Goal: Task Accomplishment & Management: Complete application form

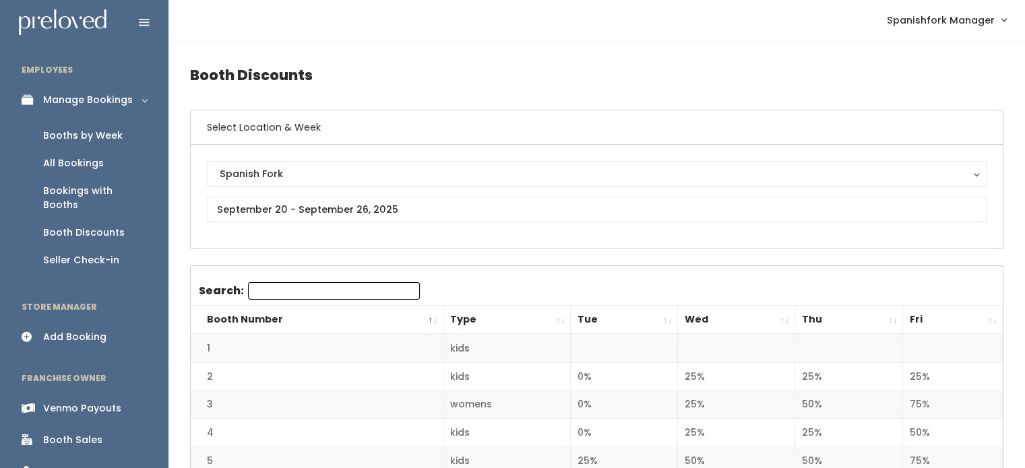
click at [111, 136] on div "Booths by Week" at bounding box center [82, 136] width 79 height 14
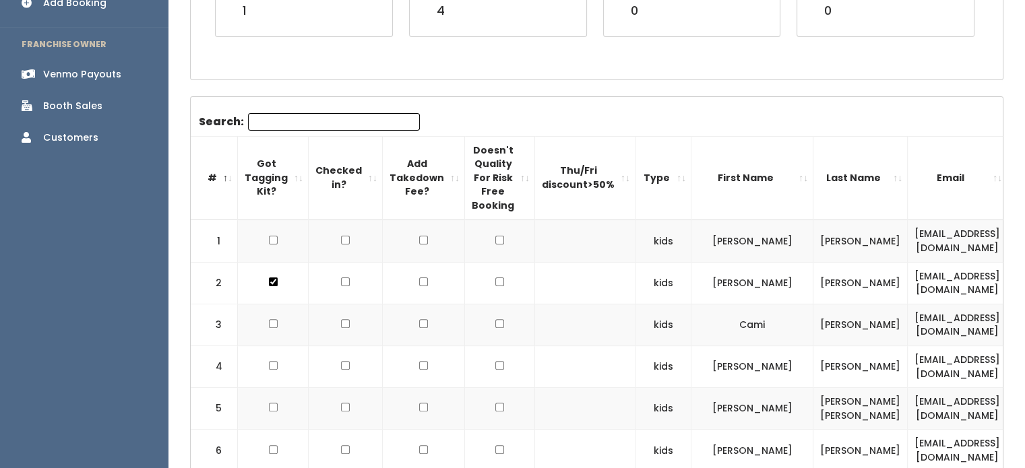
scroll to position [334, 0]
click at [312, 117] on input "Search:" at bounding box center [334, 122] width 172 height 18
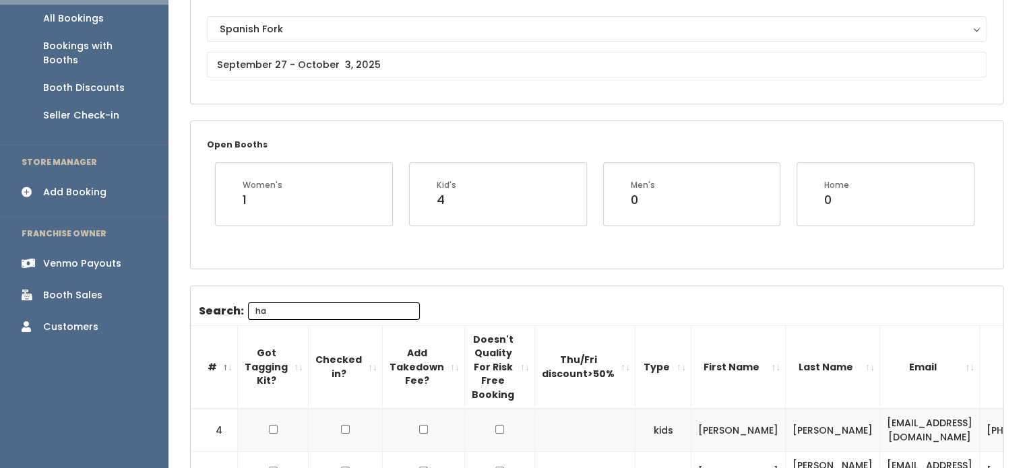
scroll to position [0, 0]
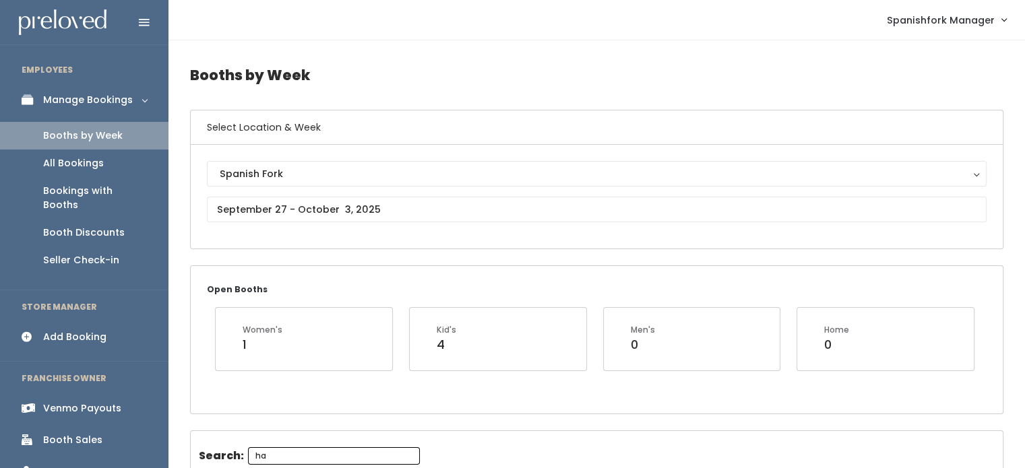
type input "ha"
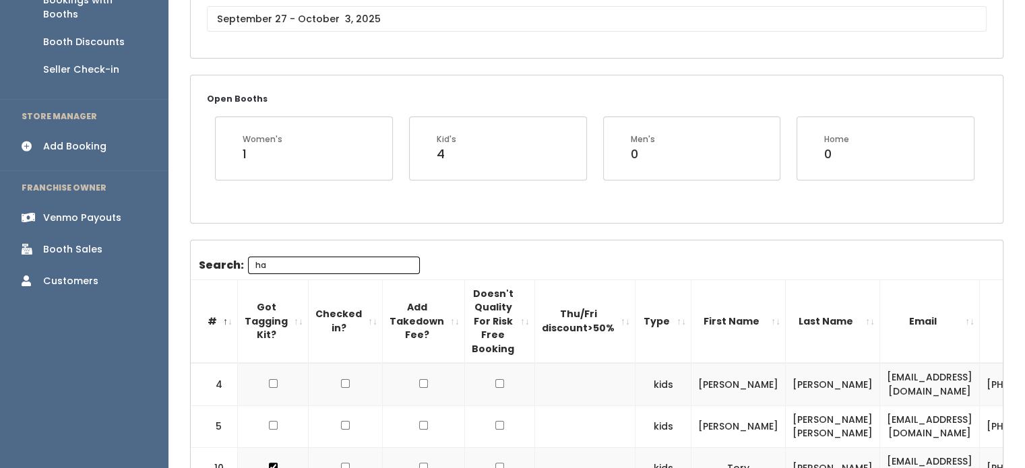
scroll to position [190, 0]
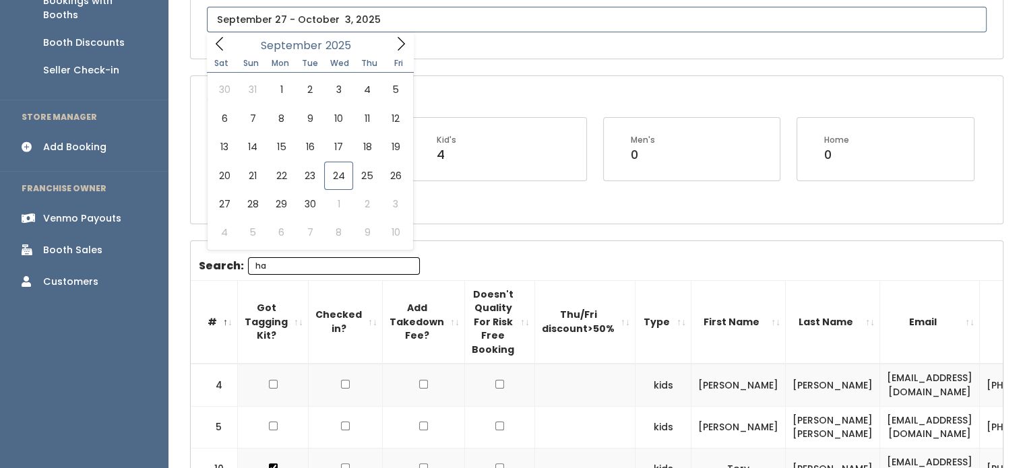
click at [395, 22] on body "EMPLOYEES Manage Bookings Booths by Week All Bookings Bookings with Booths Boot…" at bounding box center [512, 452] width 1025 height 1284
type input "September 27 to October 3"
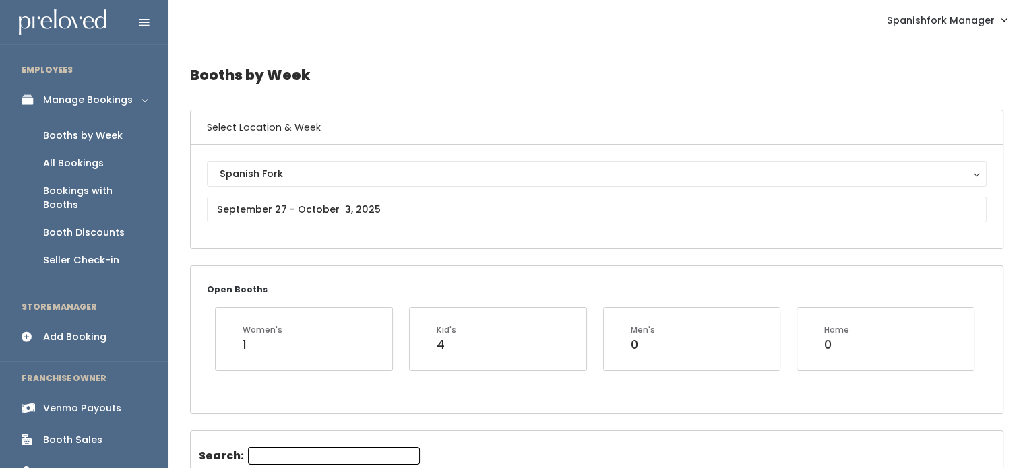
scroll to position [202, 0]
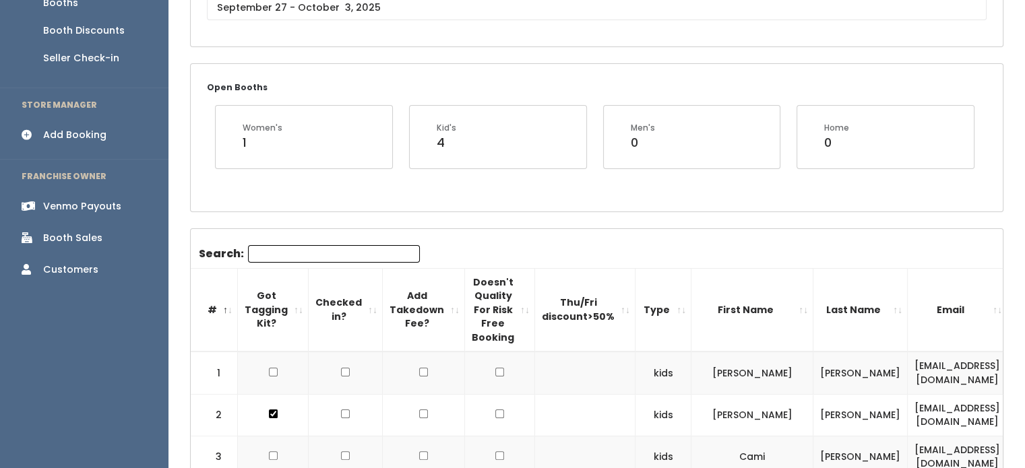
click at [319, 254] on input "Search:" at bounding box center [334, 254] width 172 height 18
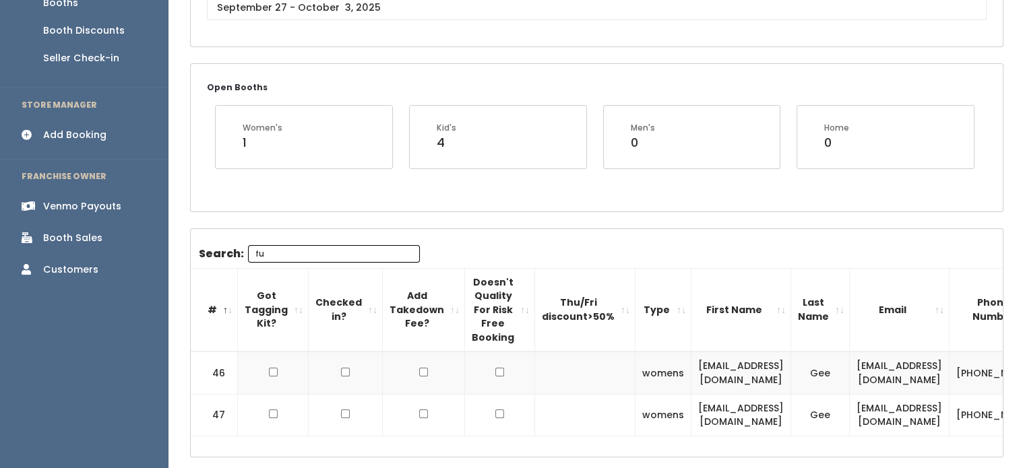
type input "f"
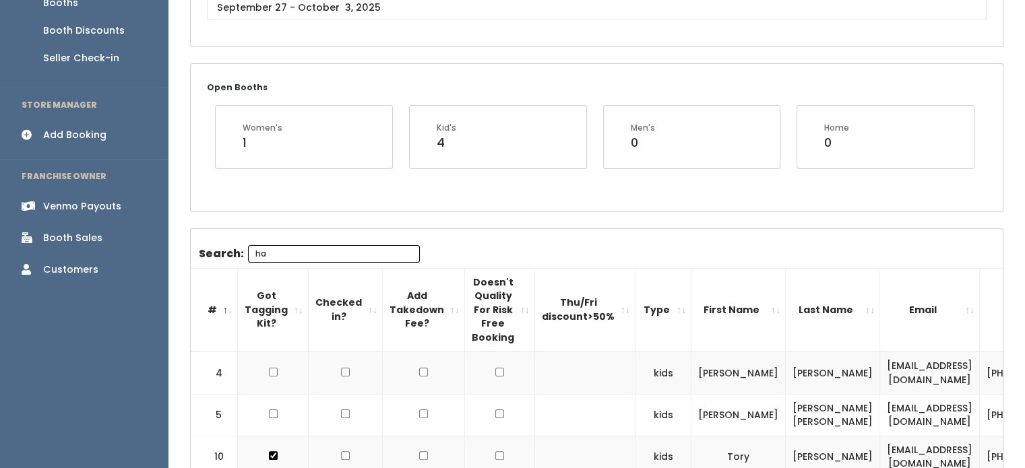
type input "h"
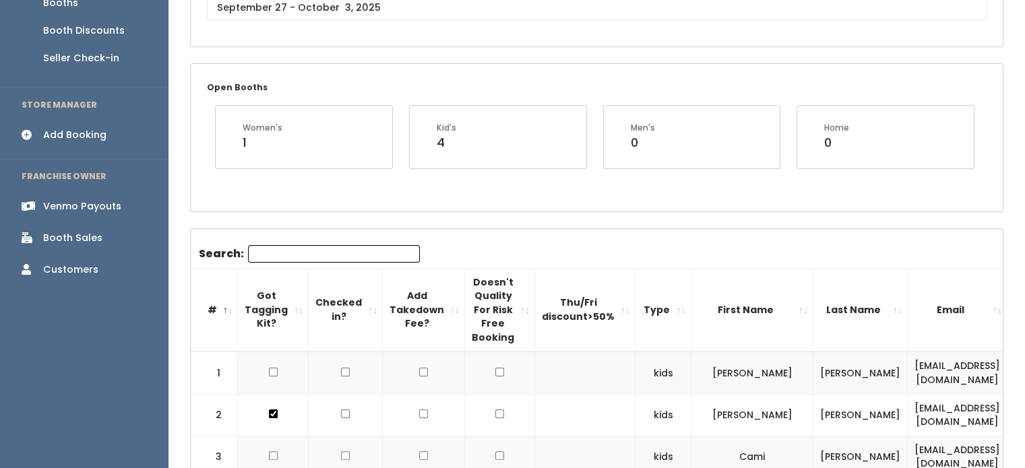
click at [668, 298] on th "Type" at bounding box center [663, 310] width 56 height 84
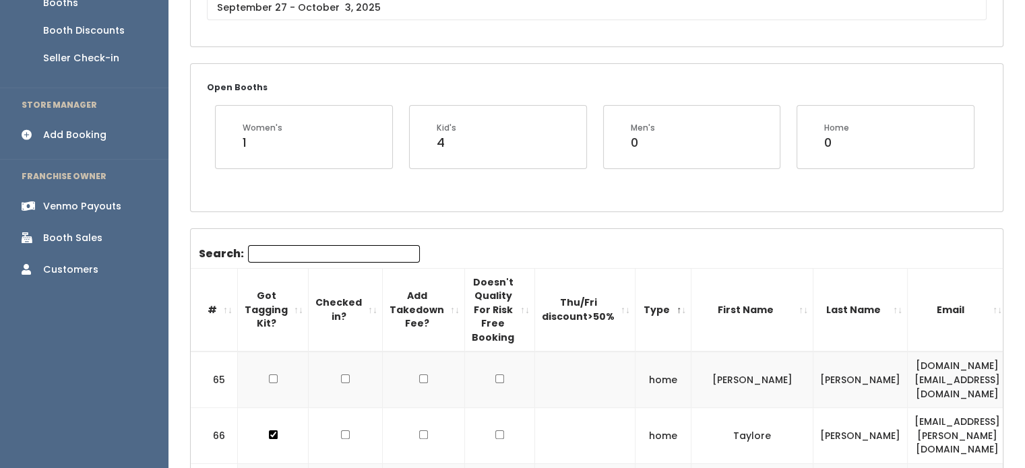
click at [668, 296] on th "Type" at bounding box center [663, 310] width 56 height 84
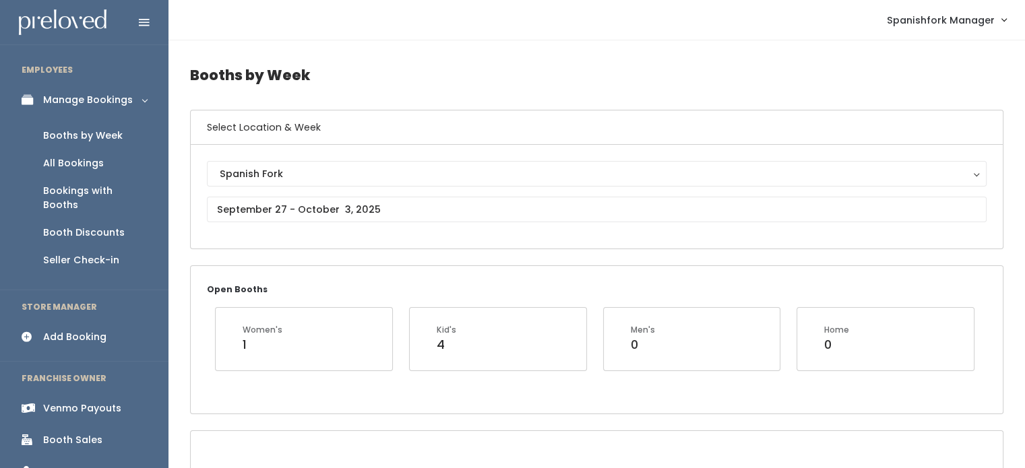
scroll to position [0, 0]
click at [70, 330] on div "Add Booking" at bounding box center [74, 337] width 63 height 14
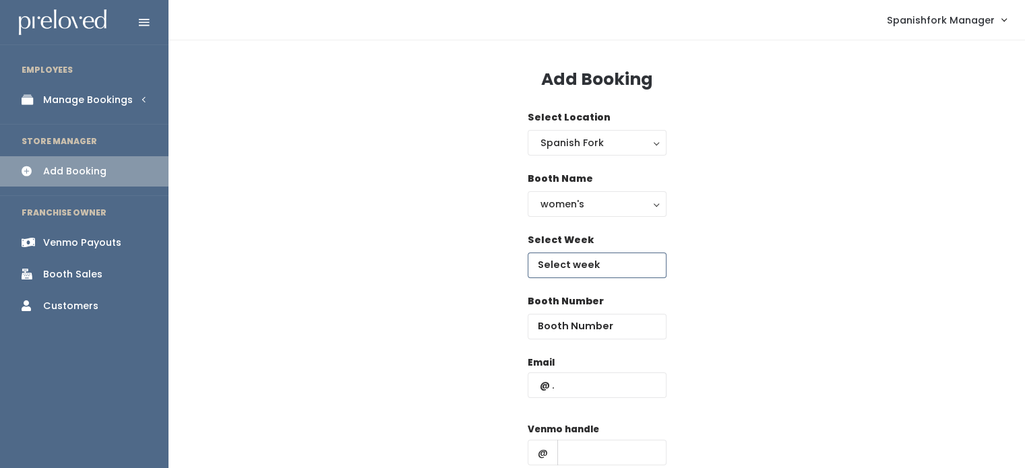
click at [608, 261] on input "text" at bounding box center [596, 266] width 139 height 26
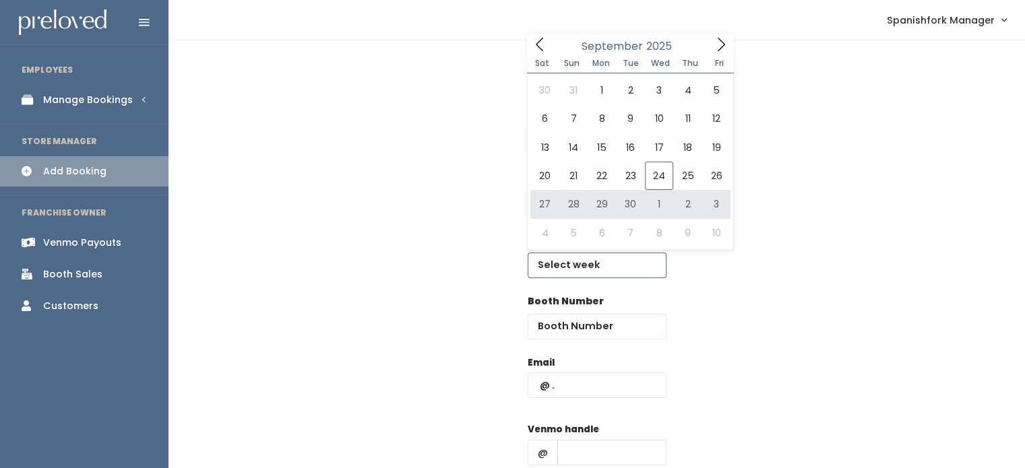
type input "September 27 to October 3"
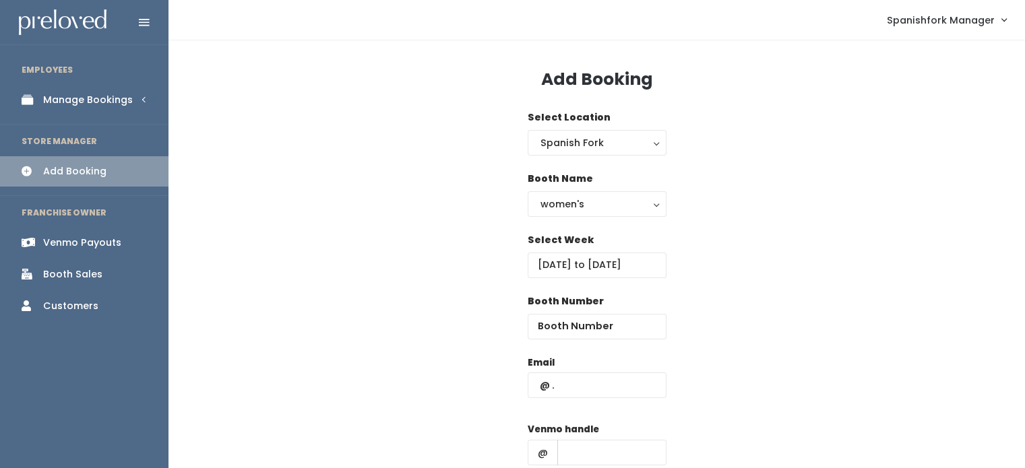
click at [590, 344] on div "Booth Number" at bounding box center [596, 324] width 139 height 61
click at [593, 331] on input "number" at bounding box center [596, 327] width 139 height 26
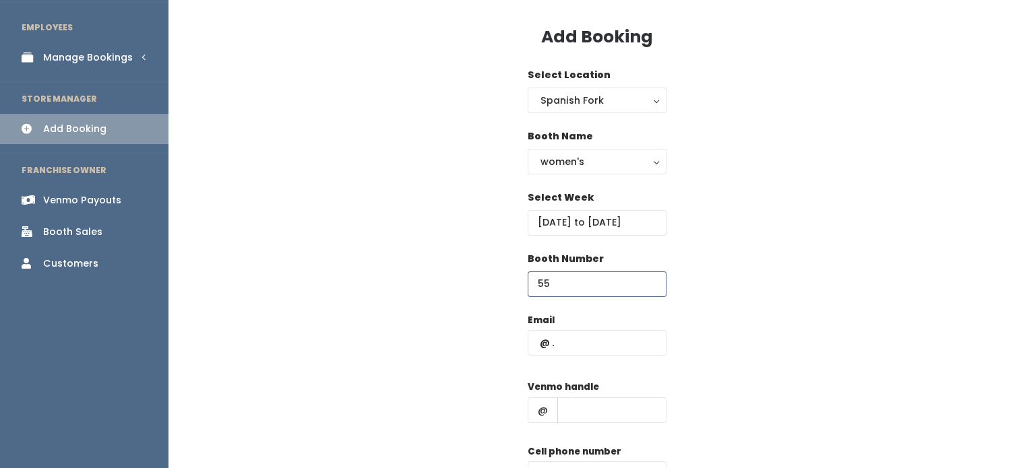
type input "55"
click at [590, 348] on input "text" at bounding box center [596, 343] width 139 height 26
paste input "hayliefullmer@gmail.com"
type input "hayliefullmer@gmail.com"
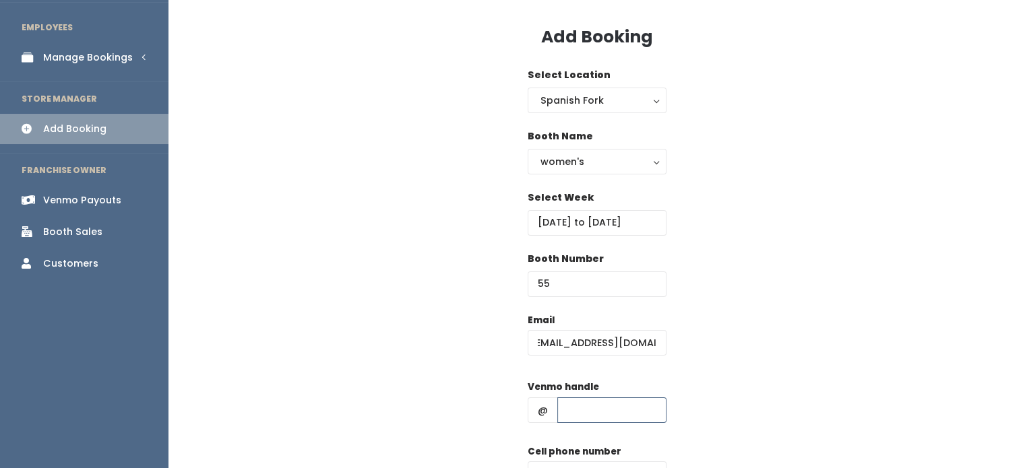
click at [591, 403] on input "text" at bounding box center [611, 410] width 109 height 26
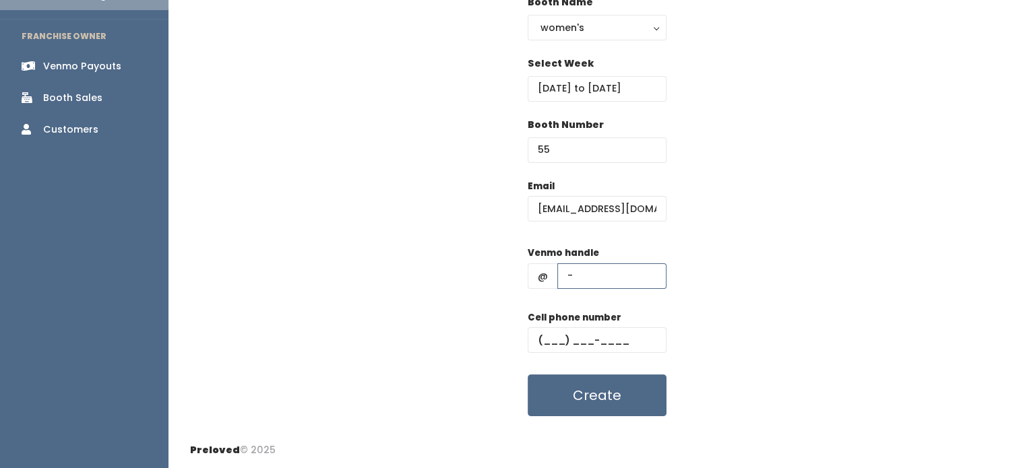
type input "-"
click at [587, 349] on input "text" at bounding box center [596, 340] width 139 height 26
type input "(555) 555-5555"
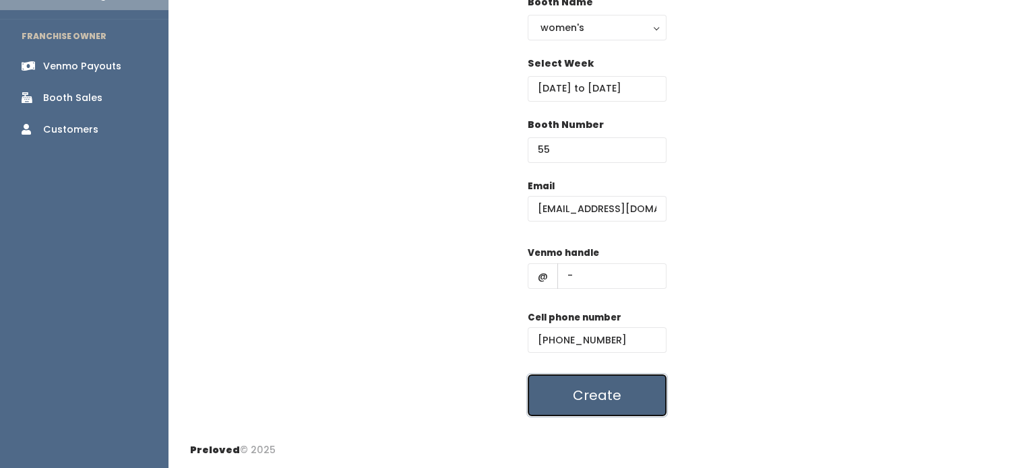
click at [585, 381] on button "Create" at bounding box center [596, 396] width 139 height 42
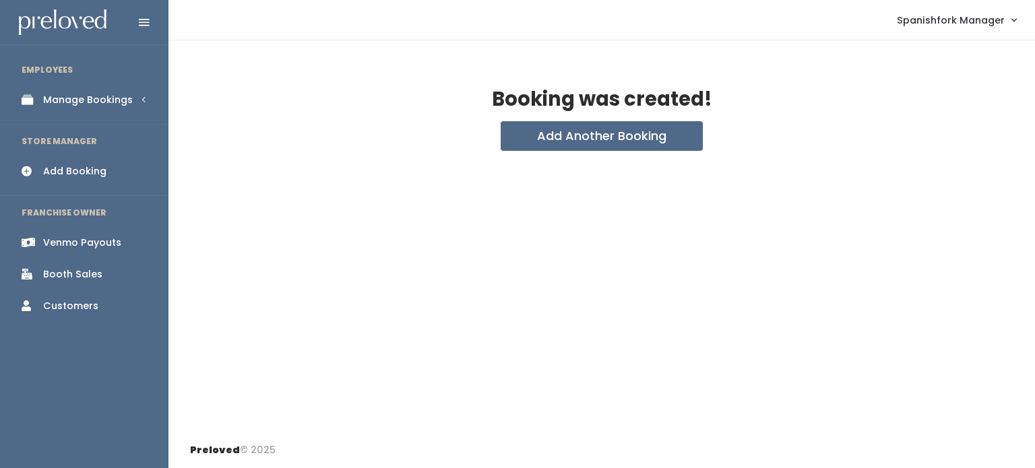
click at [94, 110] on link "Manage Bookings" at bounding box center [84, 100] width 168 height 30
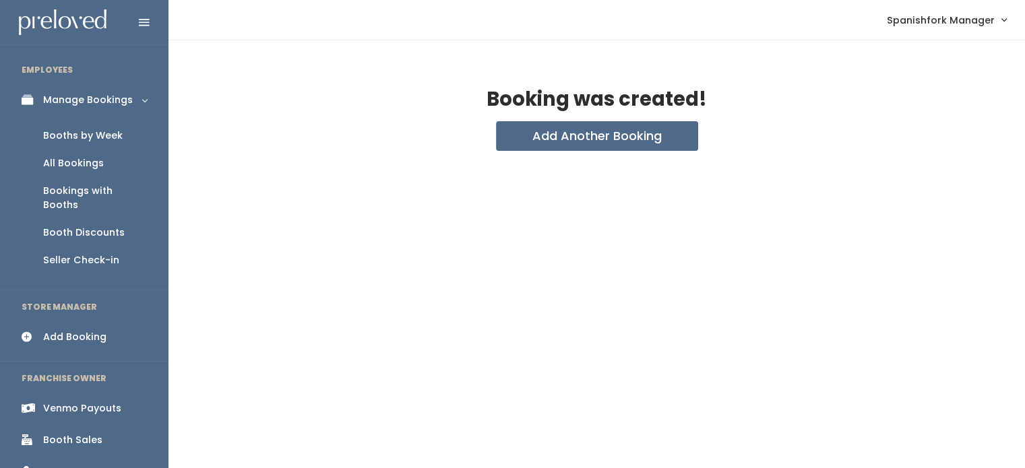
click at [90, 129] on div "Booths by Week" at bounding box center [82, 136] width 79 height 14
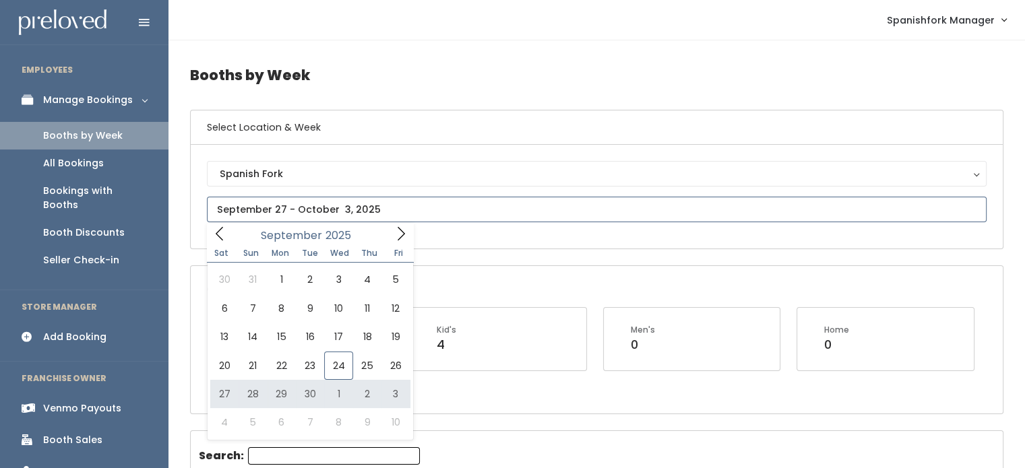
type input "September 27 to October 3"
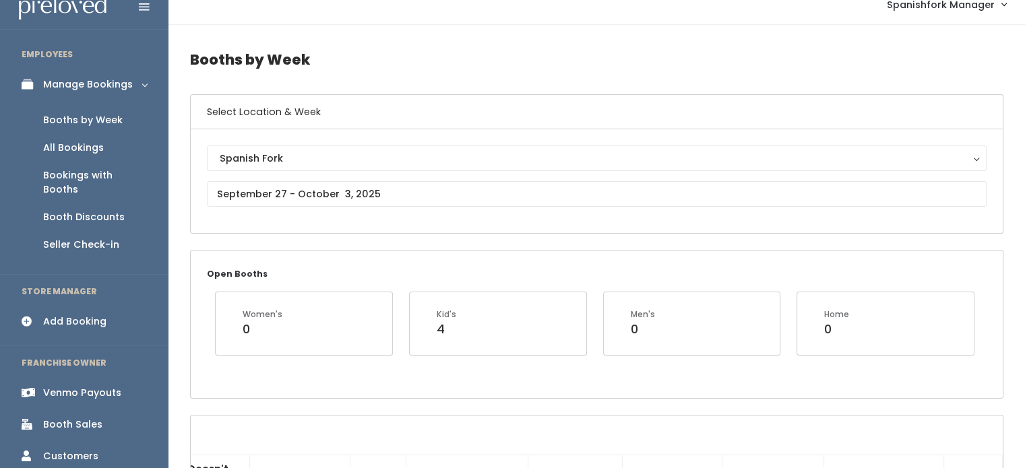
scroll to position [5, 0]
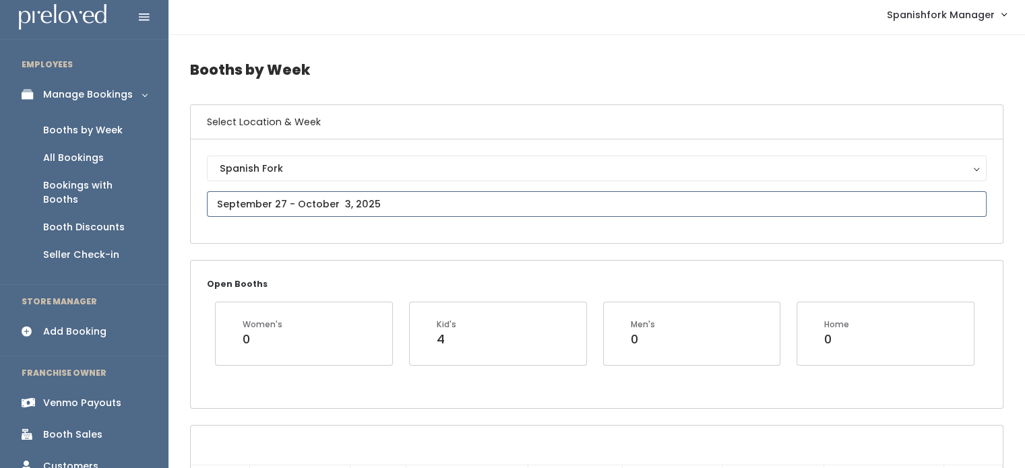
click at [317, 203] on input "text" at bounding box center [596, 204] width 779 height 26
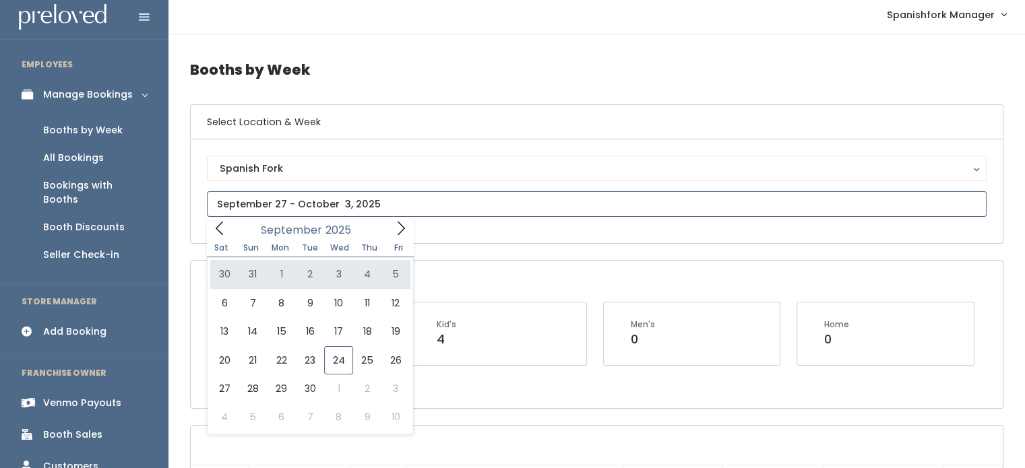
click at [393, 224] on icon at bounding box center [400, 228] width 15 height 15
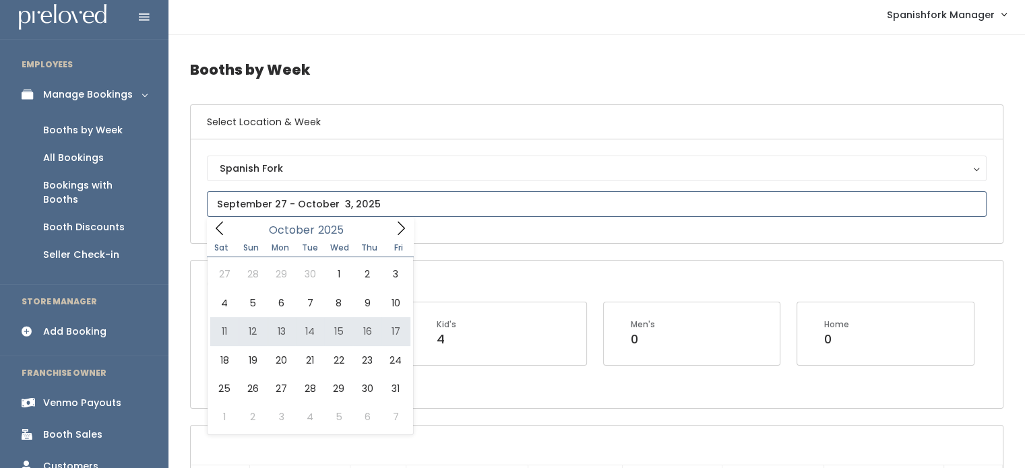
type input "October 11 to October 17"
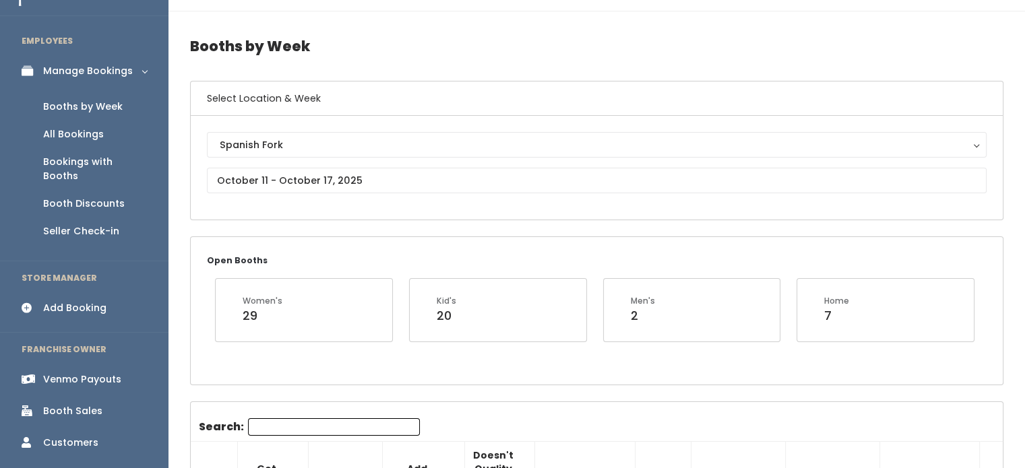
scroll to position [77, 0]
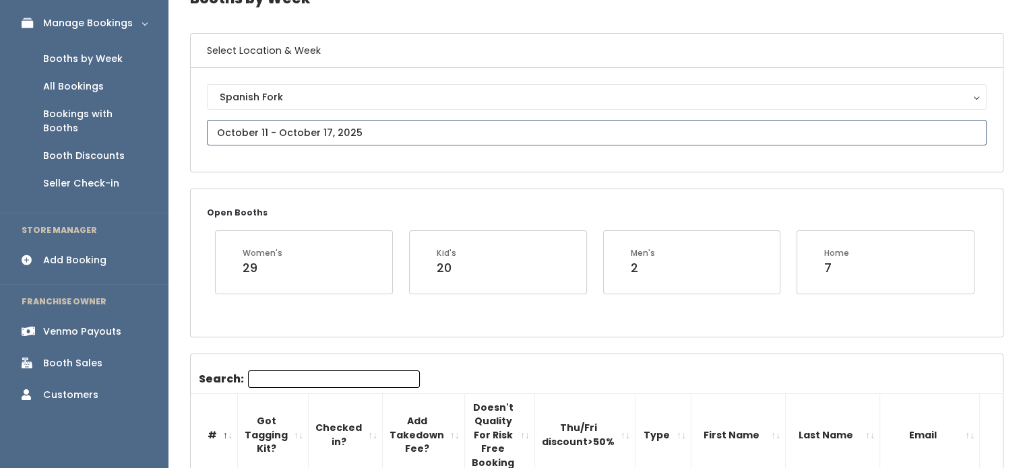
click at [360, 134] on input "text" at bounding box center [596, 133] width 779 height 26
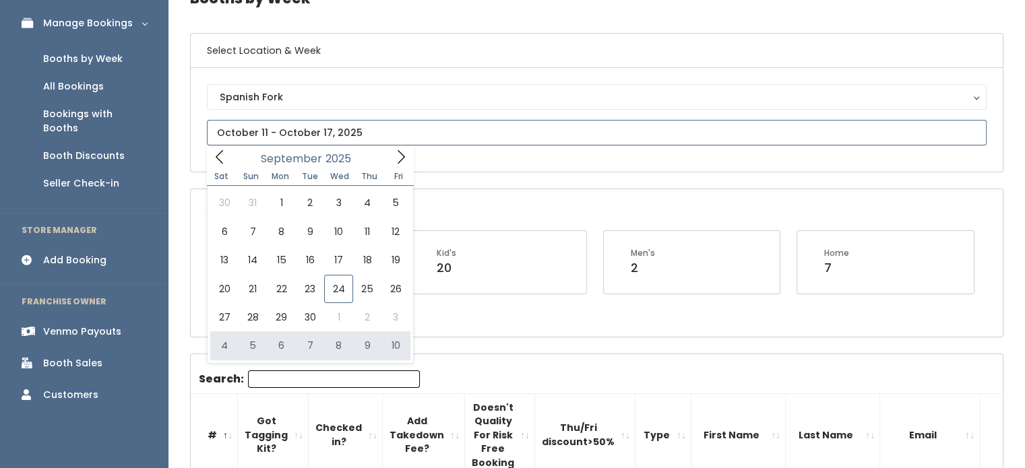
type input "October 4 to October 10"
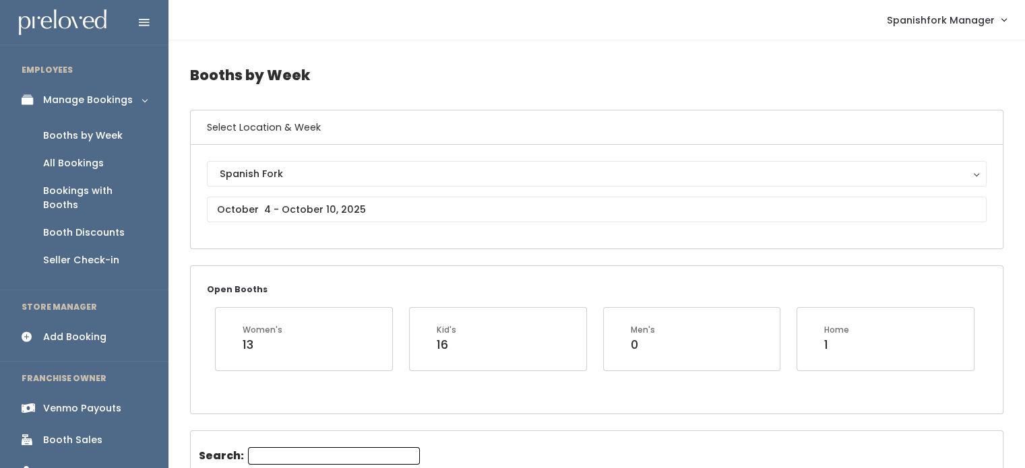
scroll to position [183, 0]
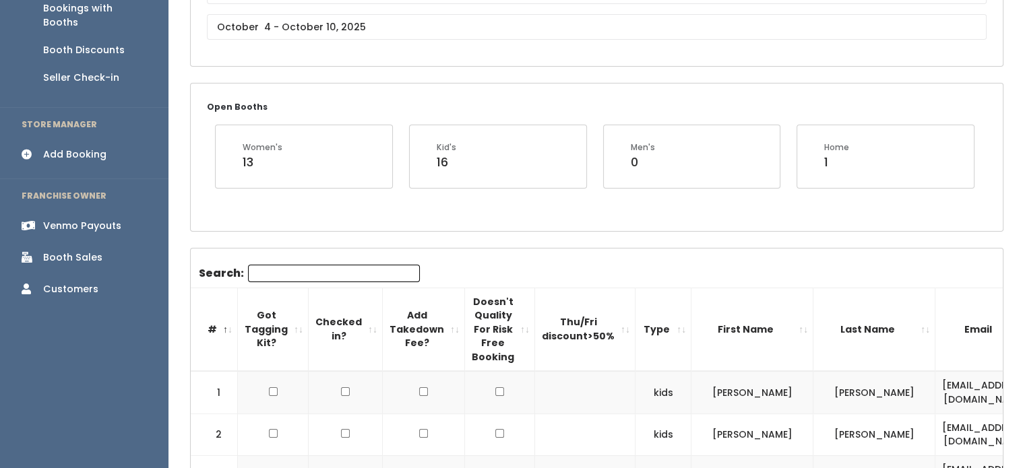
click at [323, 269] on input "Search:" at bounding box center [334, 274] width 172 height 18
paste input "mccombiejc@gmail.com"
type input "mccombiejc@gmail.com"
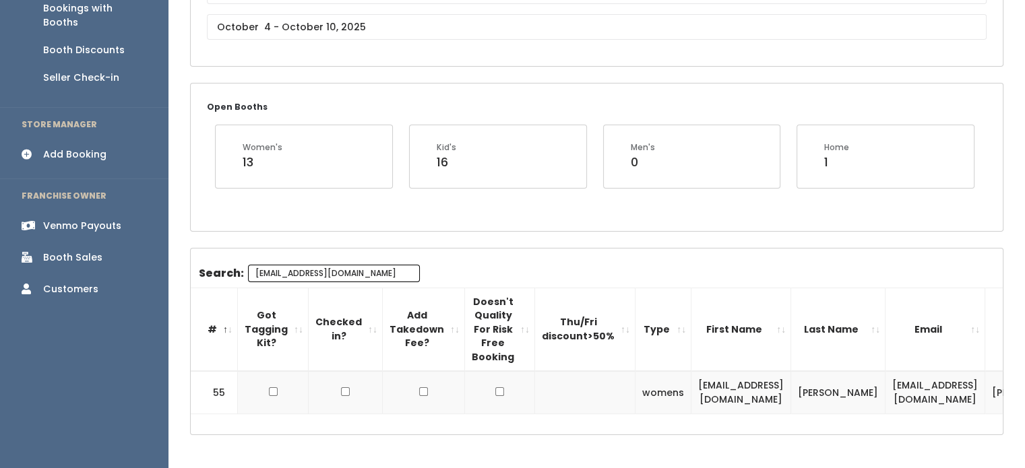
scroll to position [204, 0]
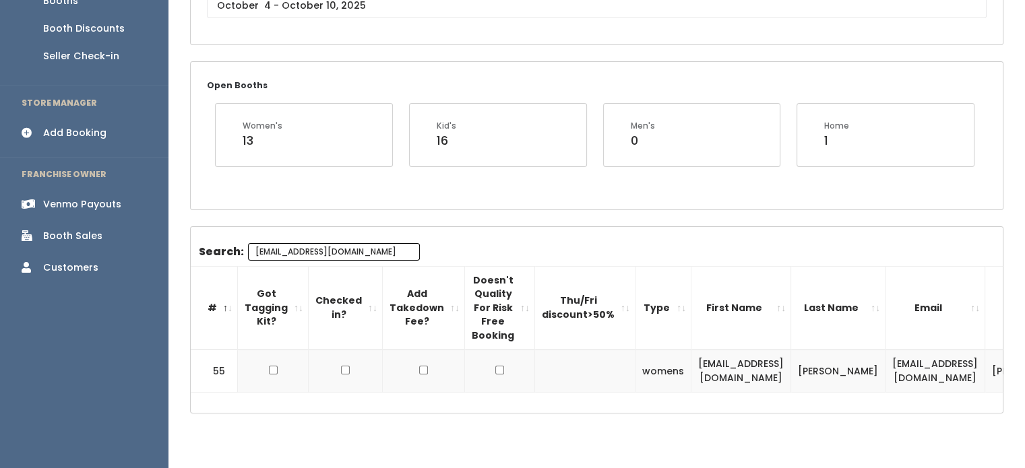
click at [348, 247] on input "mccombiejc@gmail.com" at bounding box center [334, 252] width 172 height 18
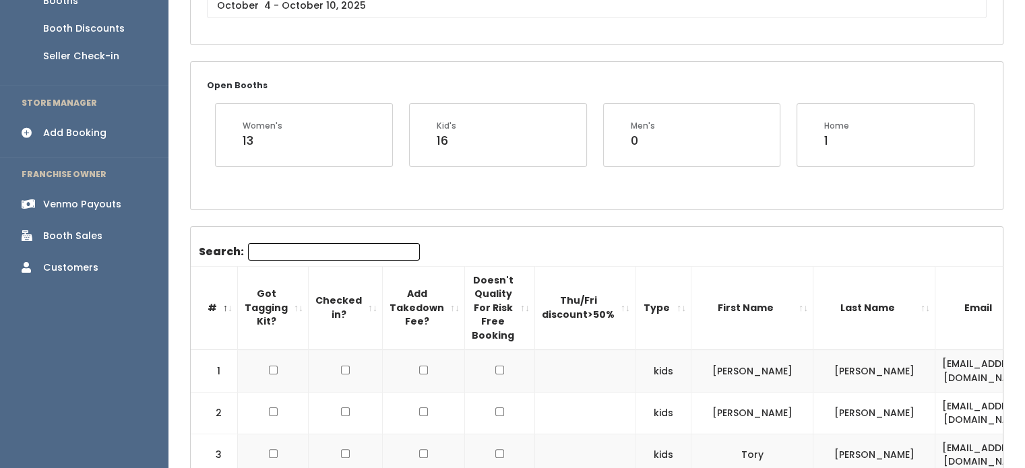
scroll to position [0, 0]
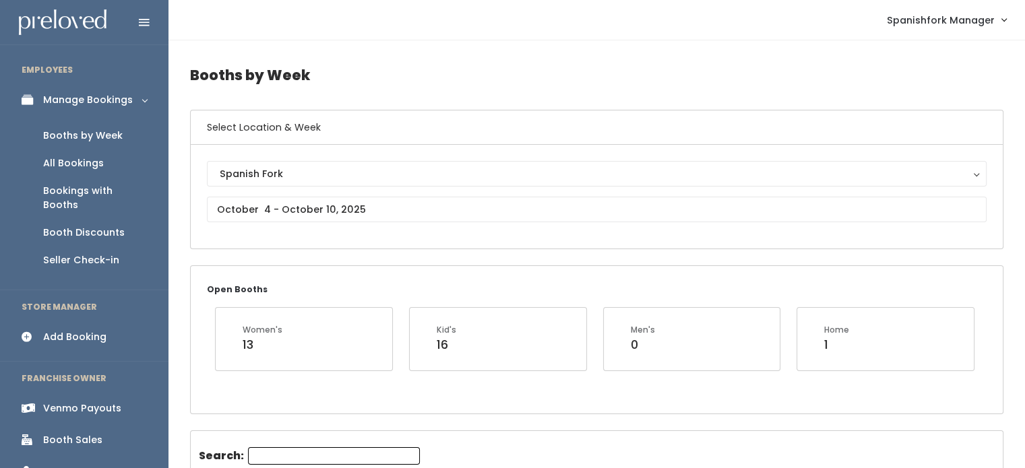
click at [392, 223] on div "Spanish Fork Spanish Fork" at bounding box center [596, 196] width 779 height 71
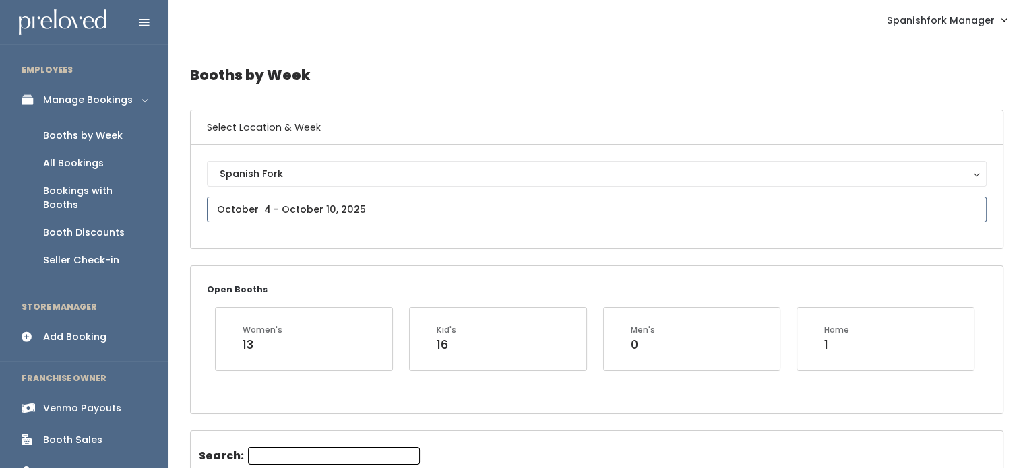
click at [395, 218] on input "text" at bounding box center [596, 210] width 779 height 26
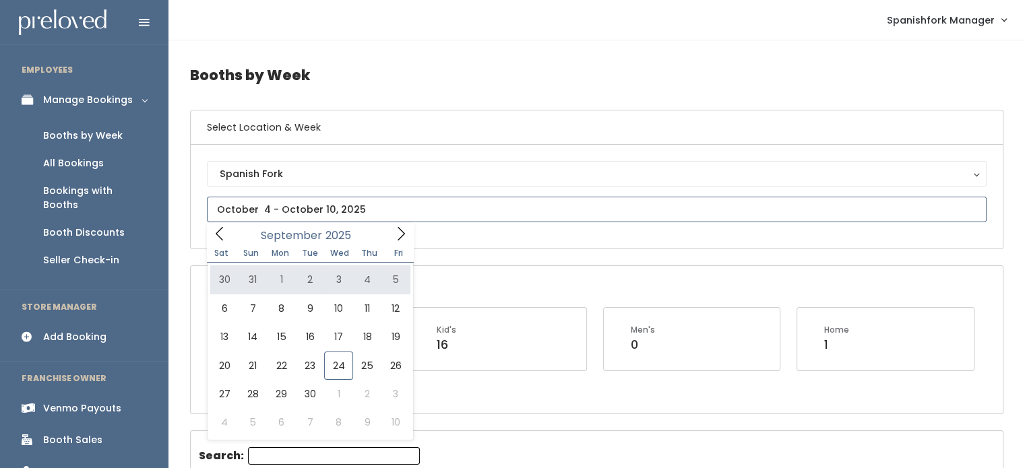
click at [399, 238] on icon at bounding box center [400, 233] width 15 height 15
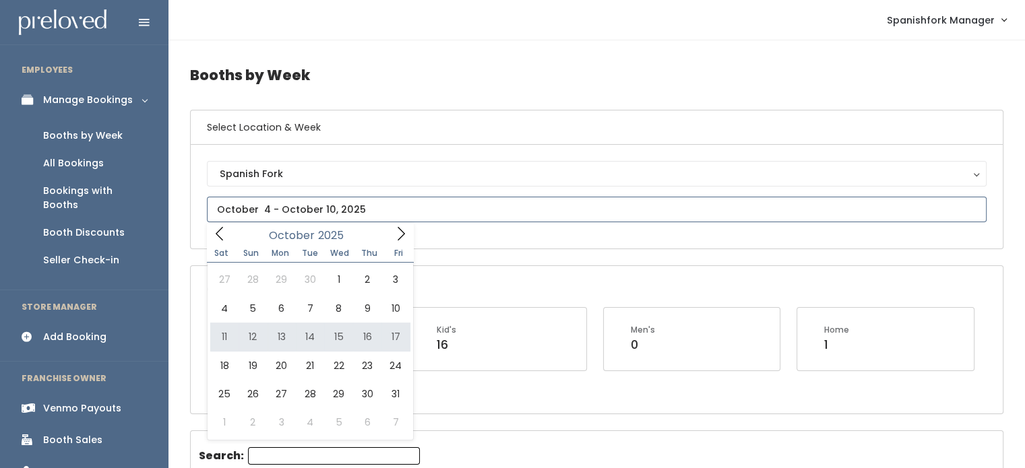
type input "October 11 to October 17"
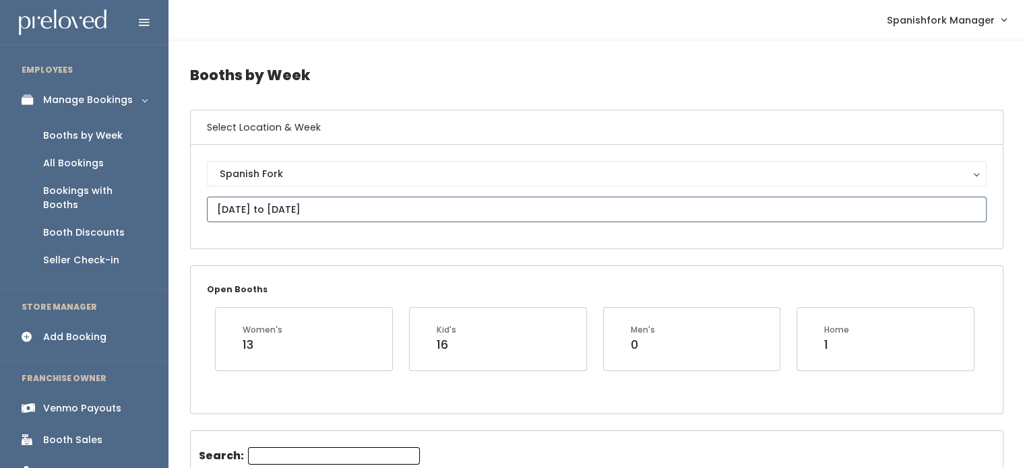
scroll to position [75, 0]
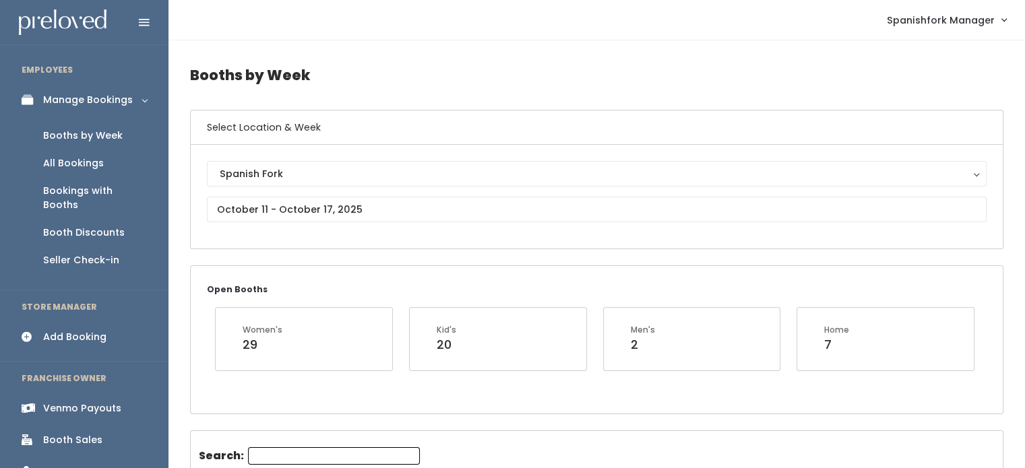
click at [100, 331] on link "Add Booking" at bounding box center [84, 337] width 168 height 30
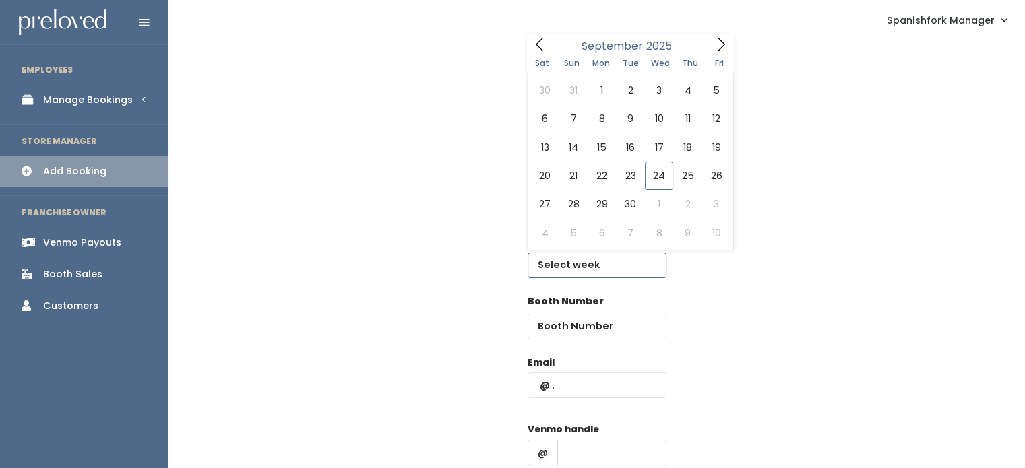
click at [606, 260] on input "text" at bounding box center [596, 266] width 139 height 26
click at [719, 49] on icon at bounding box center [720, 44] width 15 height 15
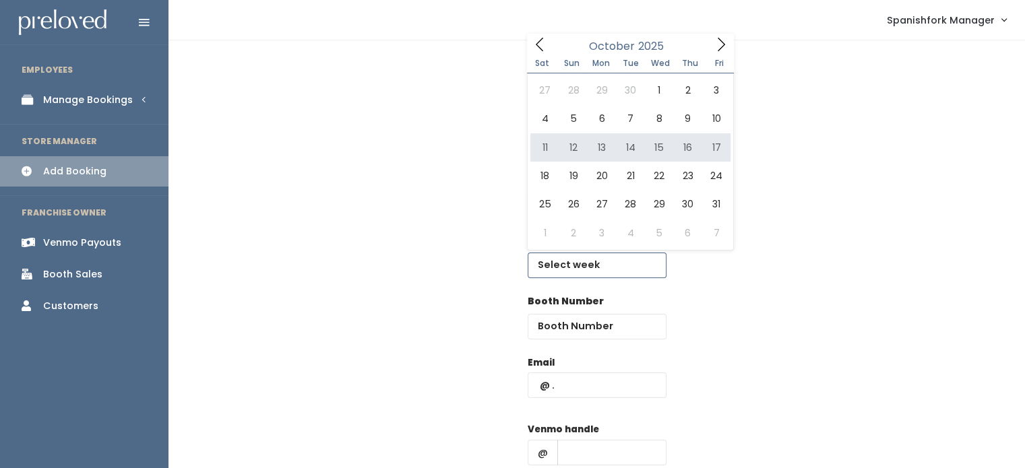
type input "[DATE] to [DATE]"
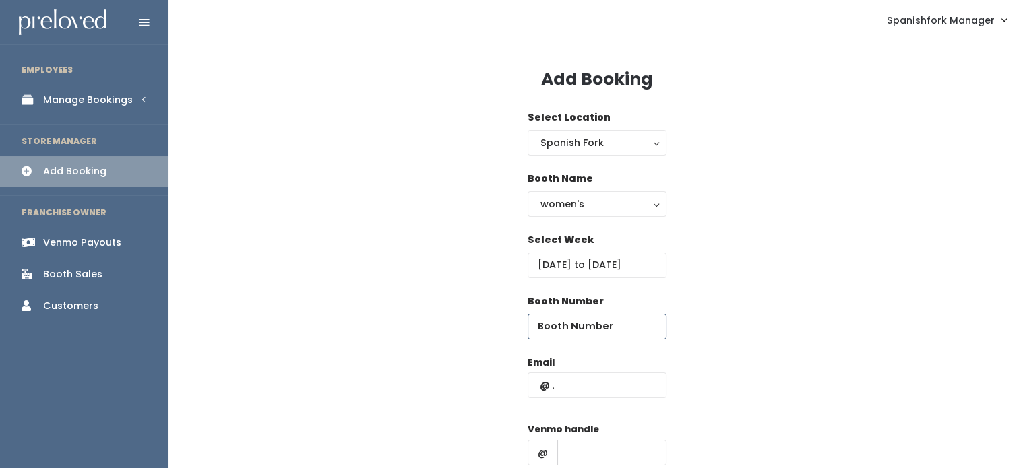
click at [579, 322] on input "number" at bounding box center [596, 327] width 139 height 26
type input "55"
click at [608, 389] on input "text" at bounding box center [596, 386] width 139 height 26
paste input "mccombiejc@gmail.com"
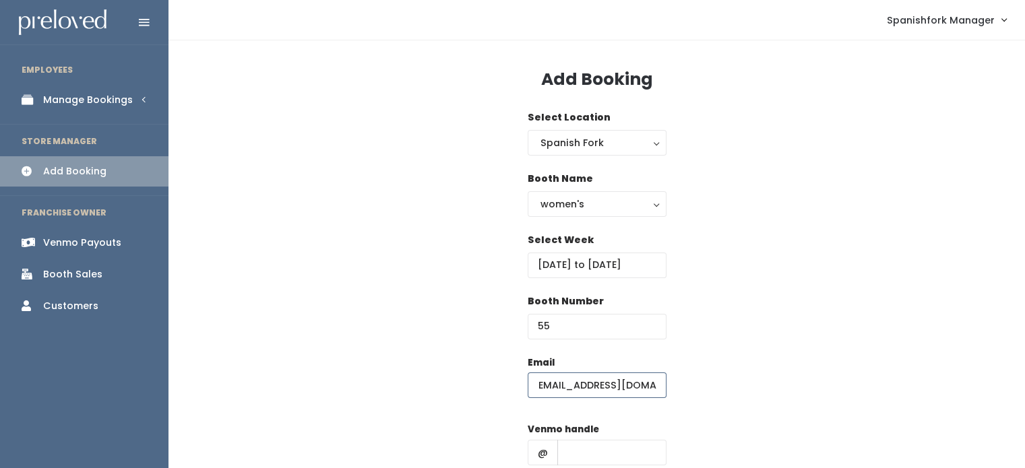
scroll to position [176, 0]
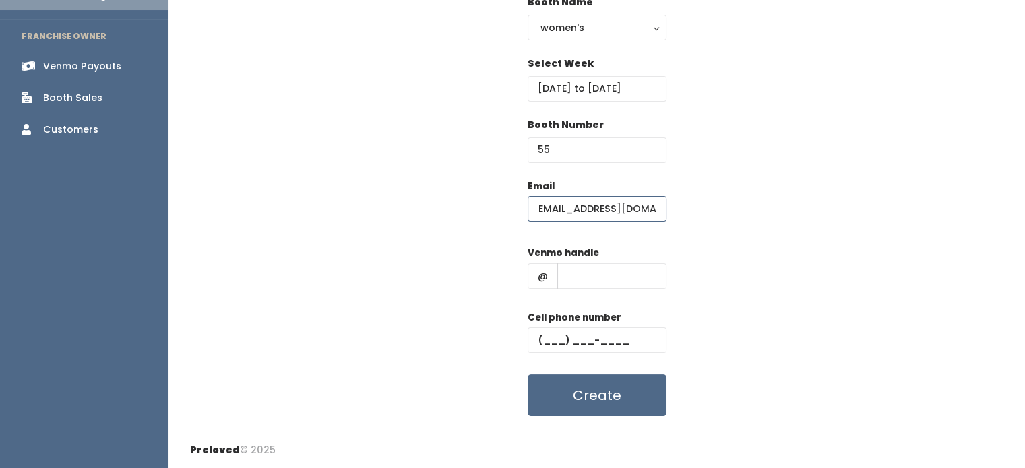
type input "mccombiejc@gmail.com"
click at [610, 274] on input "text" at bounding box center [611, 276] width 109 height 26
type input "-"
click at [620, 343] on input "text" at bounding box center [596, 340] width 139 height 26
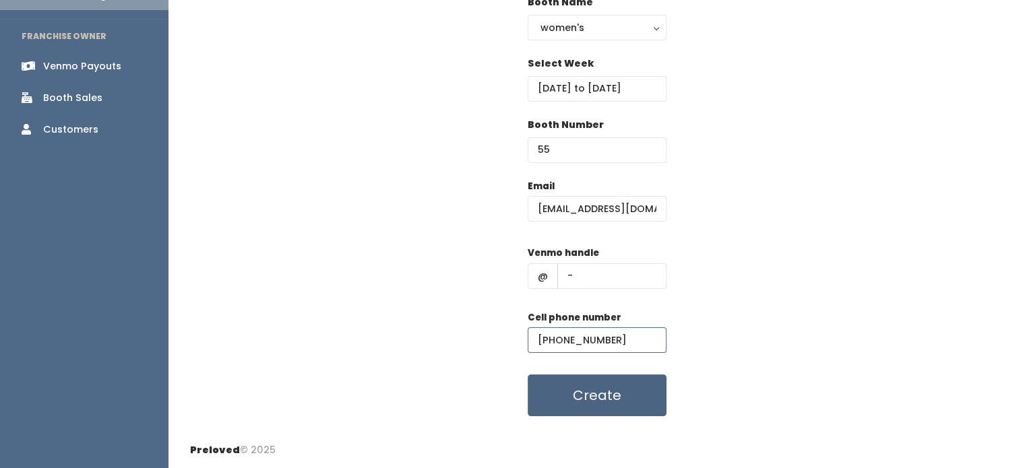
type input "(555) 555-5555"
click at [609, 398] on button "Create" at bounding box center [596, 396] width 139 height 42
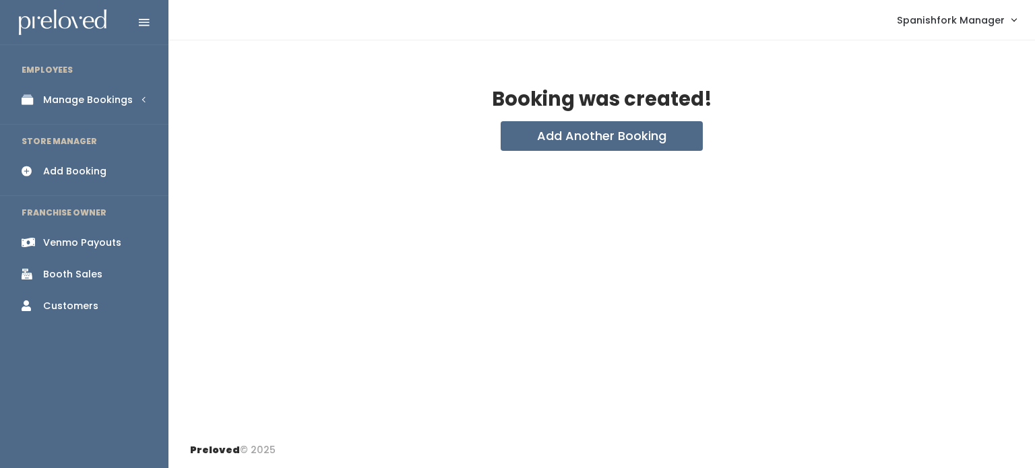
click at [77, 92] on link "Manage Bookings" at bounding box center [84, 100] width 168 height 30
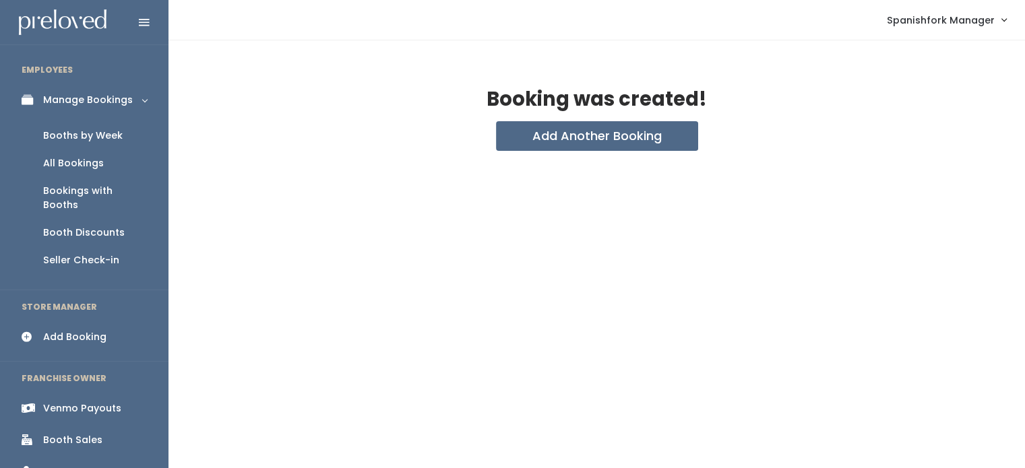
click at [106, 132] on div "Booths by Week" at bounding box center [82, 136] width 79 height 14
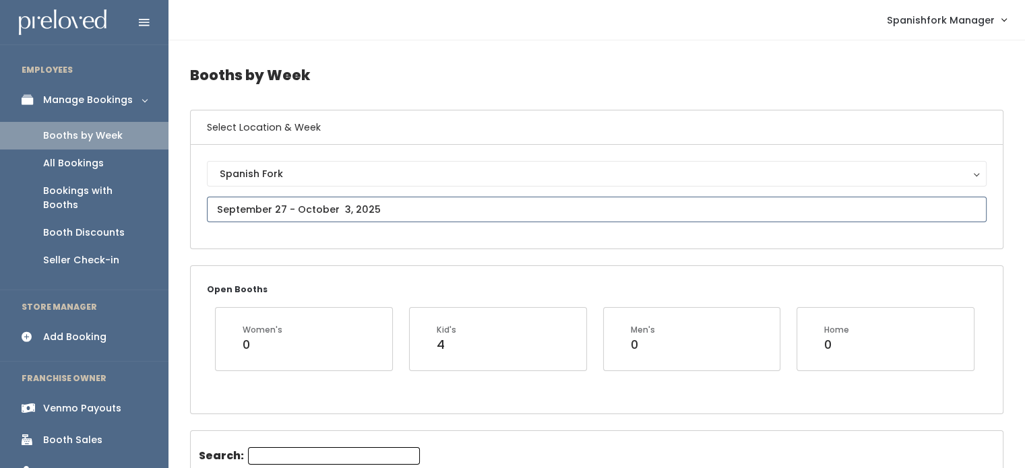
click at [394, 215] on input "text" at bounding box center [596, 210] width 779 height 26
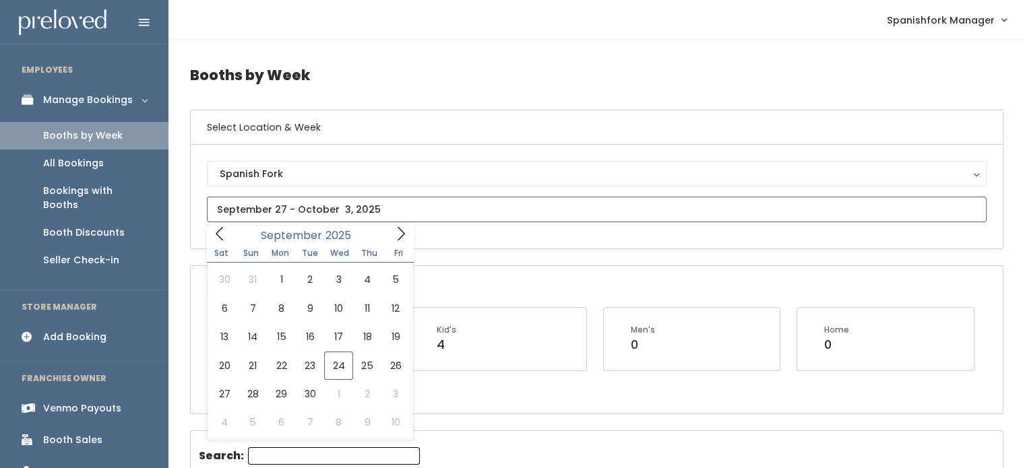
click at [393, 230] on icon at bounding box center [400, 233] width 15 height 15
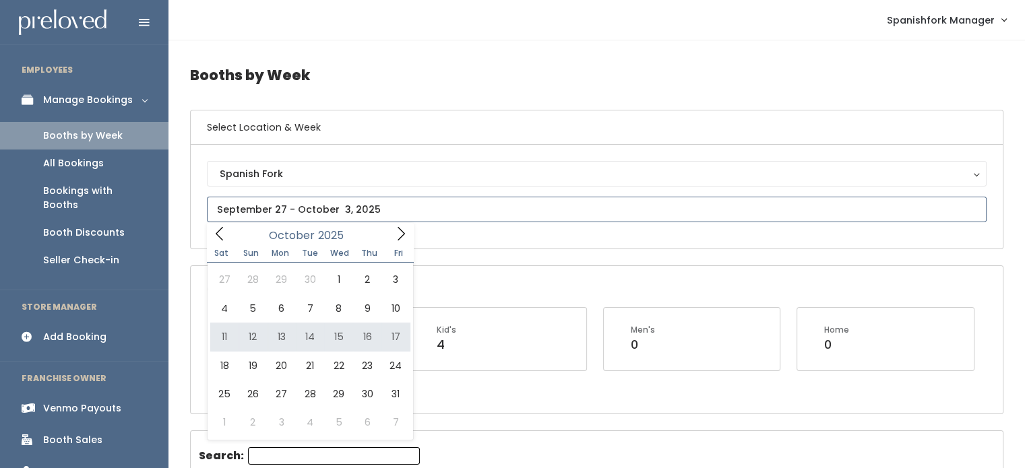
type input "[DATE] to [DATE]"
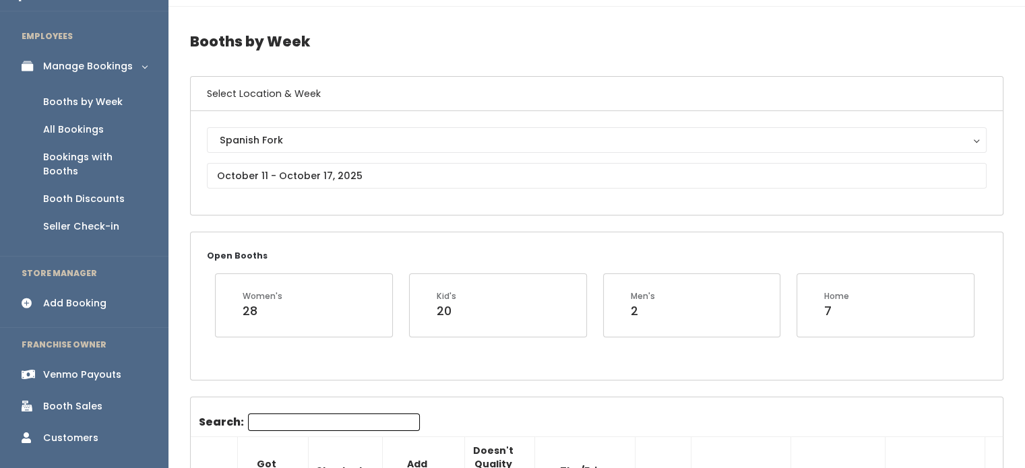
scroll to position [31, 0]
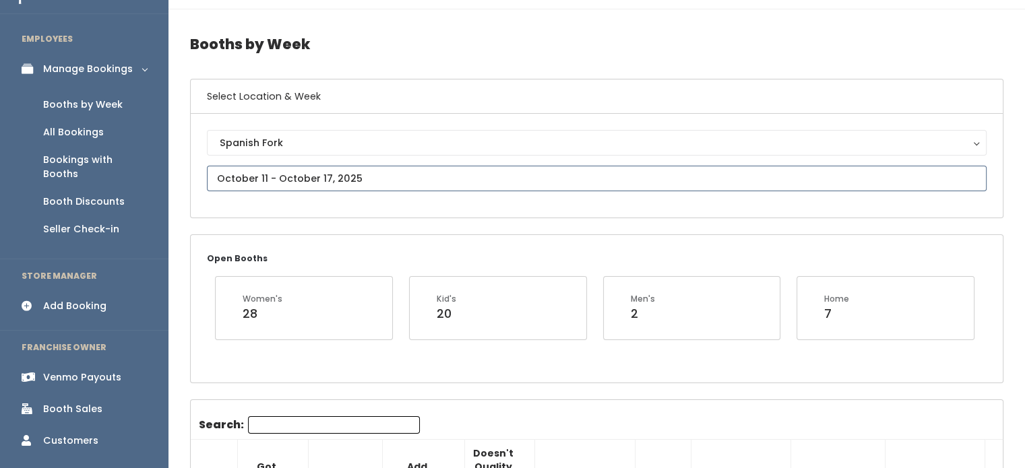
click at [386, 173] on input "text" at bounding box center [596, 179] width 779 height 26
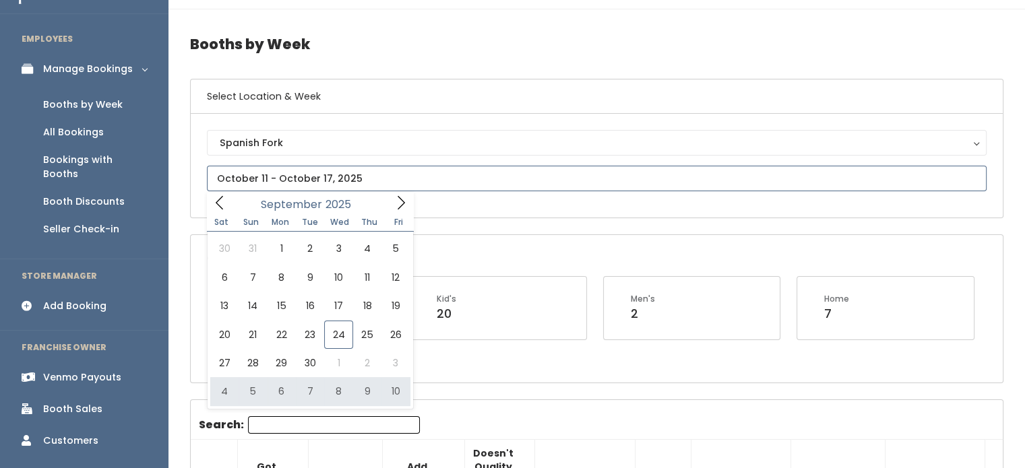
type input "October 4 to October 10"
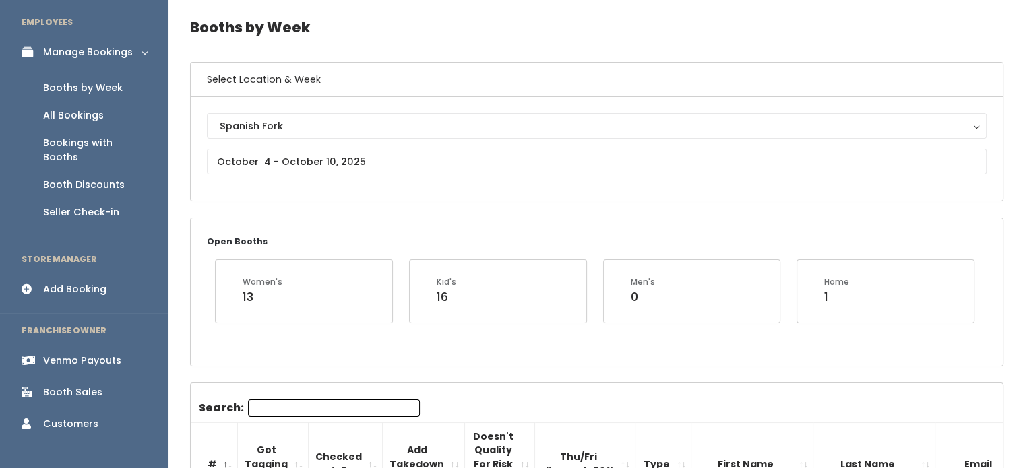
scroll to position [75, 0]
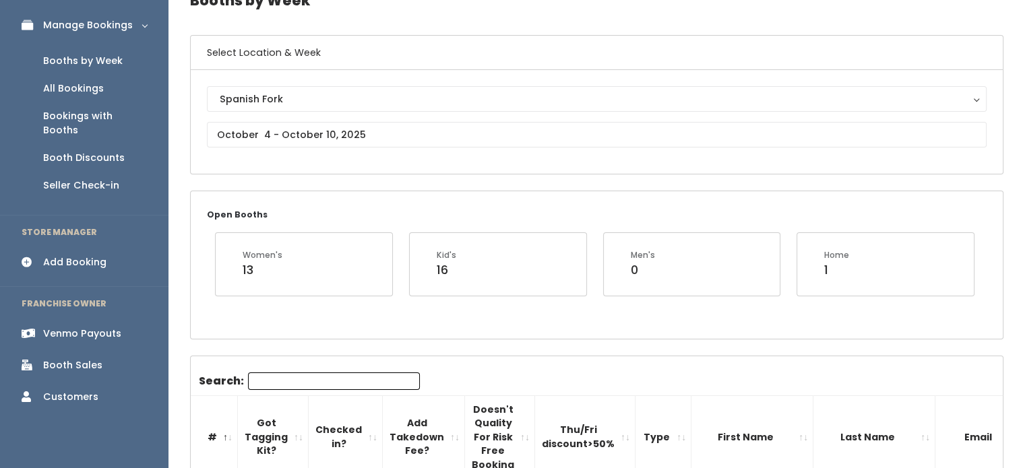
click at [279, 373] on input "Search:" at bounding box center [334, 382] width 172 height 18
paste input "[EMAIL_ADDRESS][DOMAIN_NAME]"
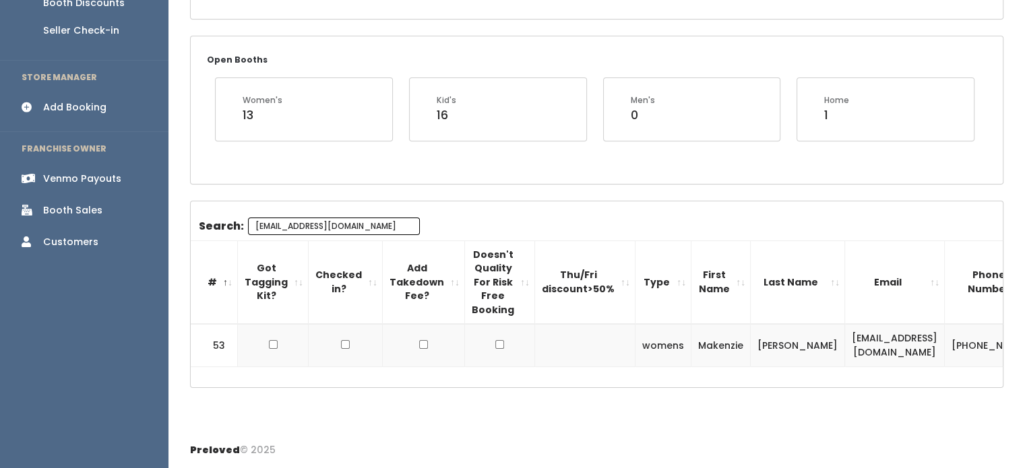
scroll to position [0, 0]
type input "[EMAIL_ADDRESS][DOMAIN_NAME]"
